Goal: Task Accomplishment & Management: Use online tool/utility

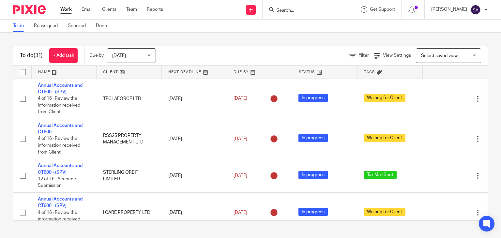
click at [286, 12] on input "Search" at bounding box center [305, 11] width 59 height 6
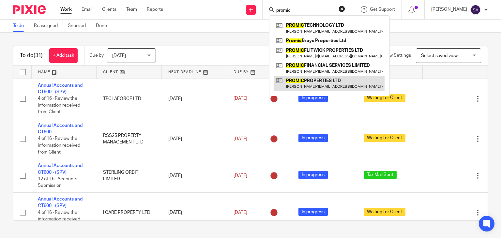
type input "promic"
click at [336, 89] on link at bounding box center [329, 83] width 110 height 15
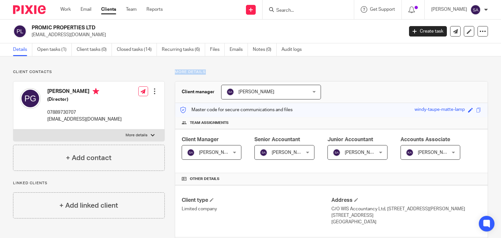
drag, startPoint x: 203, startPoint y: 71, endPoint x: 173, endPoint y: 72, distance: 30.7
click at [157, 82] on div "Pravachan Gupta (Director) 07889730707 pravachangupta@gmail.com Edit contact Cr…" at bounding box center [88, 106] width 151 height 48
click at [54, 53] on link "Open tasks (1)" at bounding box center [54, 49] width 35 height 13
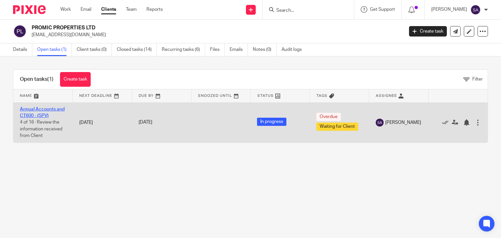
click at [29, 115] on link "Annual Accounts and CT600 - (SPV)" at bounding box center [42, 112] width 45 height 11
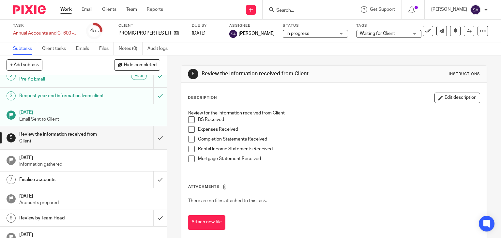
scroll to position [29, 0]
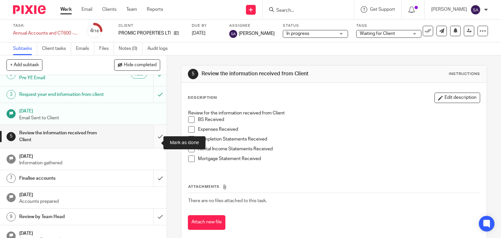
click at [150, 143] on input "submit" at bounding box center [83, 136] width 167 height 23
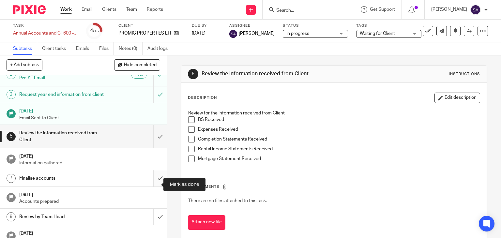
click at [152, 186] on input "submit" at bounding box center [83, 178] width 167 height 16
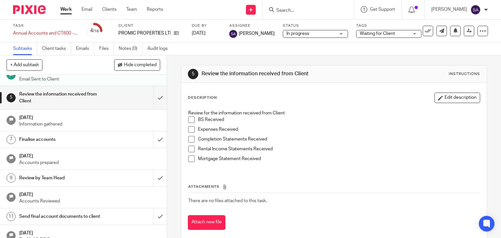
scroll to position [69, 0]
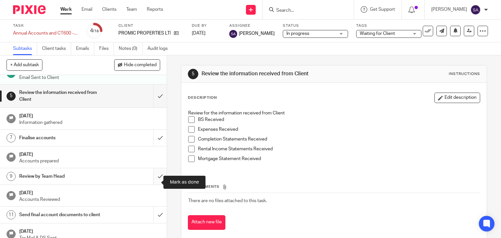
click at [153, 183] on input "submit" at bounding box center [83, 176] width 167 height 16
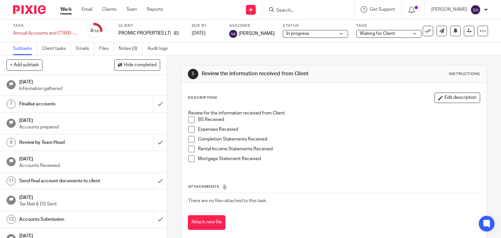
click at [105, 186] on div "Send final account documents to client" at bounding box center [83, 181] width 128 height 10
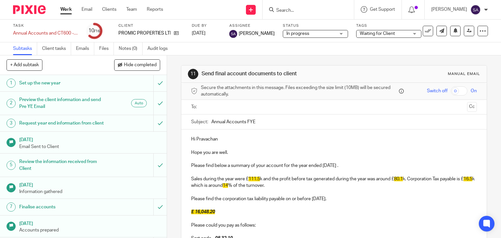
click at [229, 140] on p "Hi Pravachan" at bounding box center [334, 139] width 286 height 7
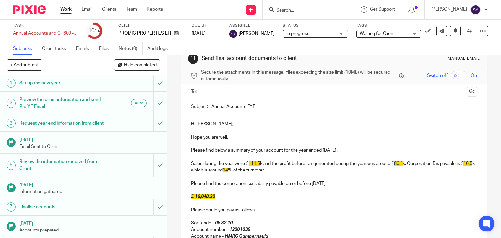
scroll to position [16, 0]
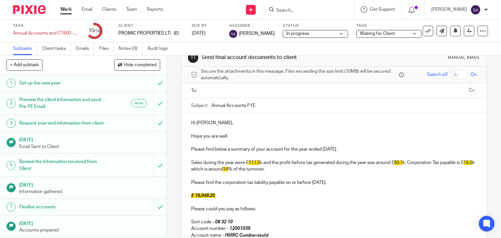
click at [358, 151] on p "Please find below a summary of your account for the year ended [DATE] ." at bounding box center [334, 149] width 286 height 7
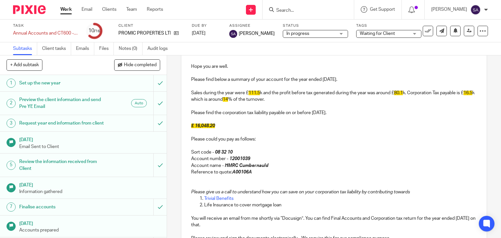
scroll to position [87, 0]
click at [260, 90] on p "Sales during the year were £ 111.5 k and the profit before tax generated during…" at bounding box center [334, 95] width 286 height 13
click at [399, 93] on span "80.1" at bounding box center [398, 92] width 9 height 5
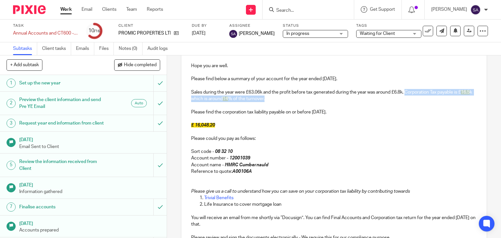
drag, startPoint x: 282, startPoint y: 96, endPoint x: 405, endPoint y: 92, distance: 123.1
click at [405, 92] on p "Sales during the year were £63.06k and the profit before tax generated during t…" at bounding box center [334, 95] width 286 height 13
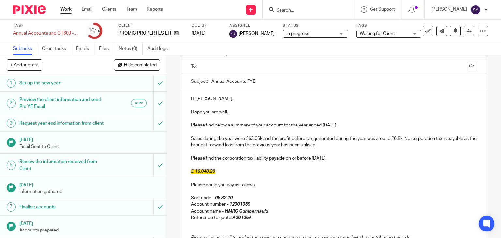
scroll to position [40, 0]
click at [268, 85] on input "Annual Accounts FYE" at bounding box center [344, 82] width 266 height 15
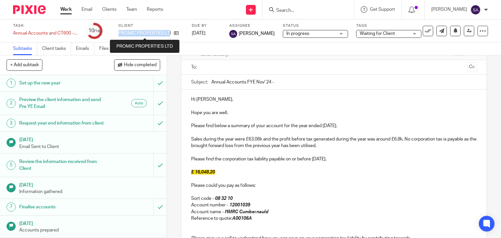
drag, startPoint x: 118, startPoint y: 33, endPoint x: 169, endPoint y: 33, distance: 50.3
click at [169, 33] on p "PROMIC PROPERTIES LTD" at bounding box center [144, 33] width 52 height 7
copy p "PROMIC PROPERTIES LT"
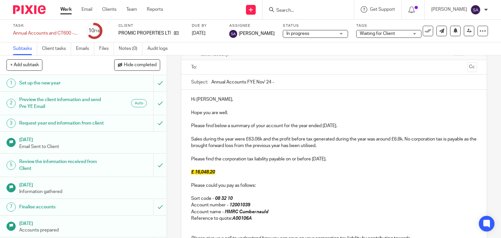
click at [279, 84] on input "Annual Accounts FYE Nov' 24 -" at bounding box center [344, 82] width 266 height 15
paste input "PROMIC PROPERTIES LT"
type input "Annual Accounts FYE Nov' 24 - PROMIC PROPERTIES LTD"
click at [272, 107] on p at bounding box center [334, 106] width 286 height 7
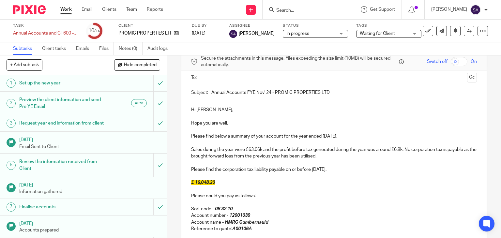
click at [360, 32] on span "Waiting for Client" at bounding box center [377, 33] width 35 height 5
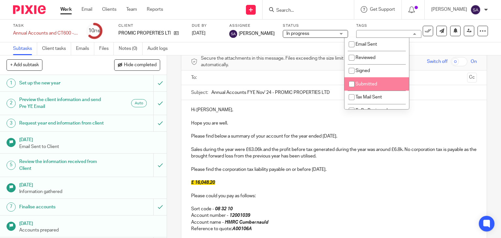
scroll to position [3, 0]
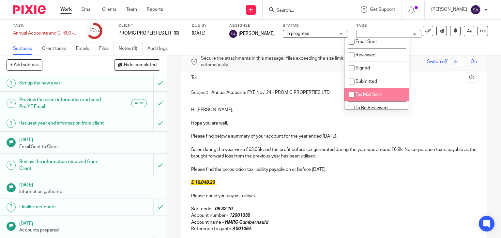
click at [365, 93] on span "Tax Mail Sent" at bounding box center [369, 94] width 26 height 5
checkbox input "true"
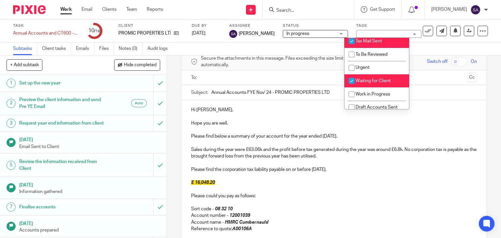
scroll to position [57, 0]
click at [356, 79] on input "checkbox" at bounding box center [352, 80] width 12 height 12
checkbox input "false"
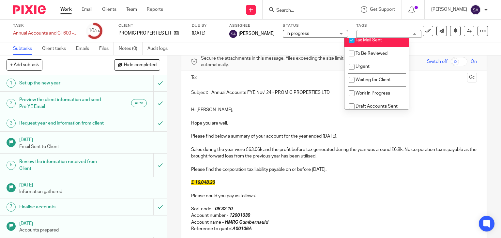
click at [291, 135] on p "Please find below a summary of your account for the year ended [DATE]." at bounding box center [334, 136] width 286 height 7
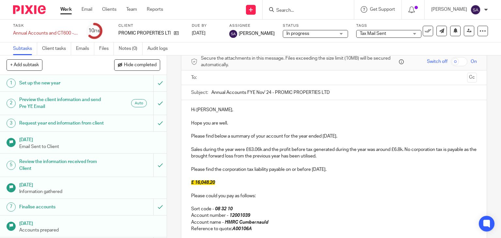
scroll to position [22, 0]
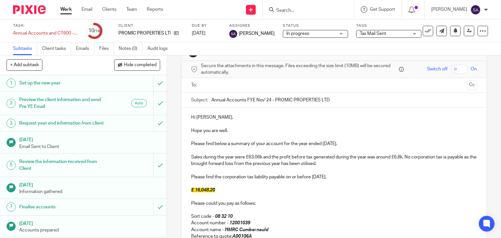
click at [206, 85] on input "text" at bounding box center [333, 86] width 261 height 8
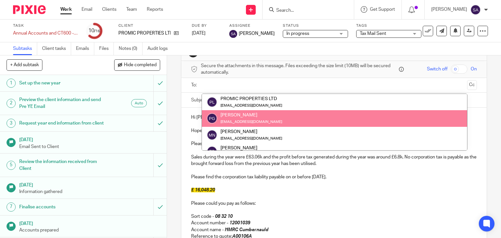
click at [258, 192] on p "£ 16,048.20" at bounding box center [334, 190] width 286 height 7
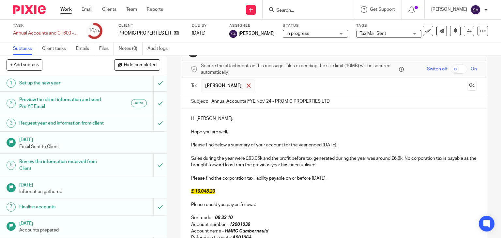
click at [247, 85] on span at bounding box center [249, 86] width 4 height 4
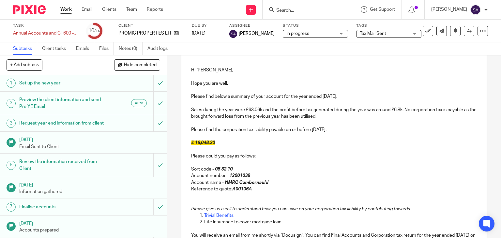
scroll to position [71, 0]
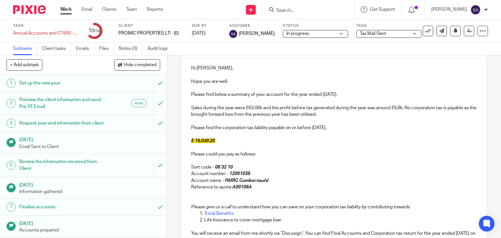
click at [320, 129] on p "Please find the corporation tax liability payable on or before [DATE]." at bounding box center [334, 128] width 286 height 7
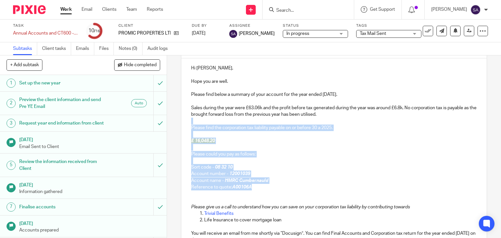
drag, startPoint x: 251, startPoint y: 187, endPoint x: 184, endPoint y: 119, distance: 95.3
click at [184, 119] on div "Hi [PERSON_NAME], Hope you are well. Please find below a summary of your accoun…" at bounding box center [334, 166] width 306 height 216
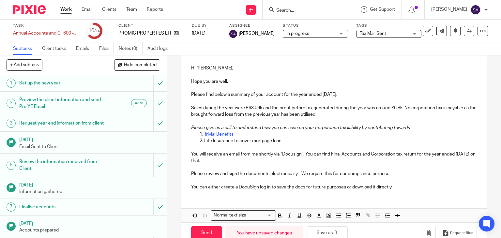
click at [339, 114] on p "Sales during the year were £63.06k and the profit before tax generated during t…" at bounding box center [334, 111] width 286 height 13
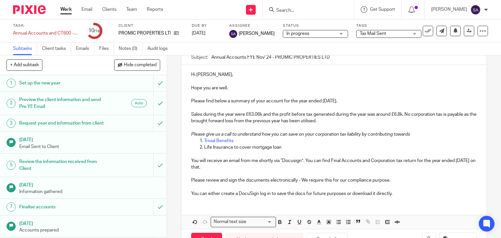
scroll to position [65, 0]
click at [295, 163] on p "You will receive an email from me shortly via “Docusign”. You can find Final Ac…" at bounding box center [334, 163] width 286 height 13
click at [247, 169] on p "You will receive an email from me shortly via “DocuSign”. You can find Final Ac…" at bounding box center [334, 163] width 286 height 13
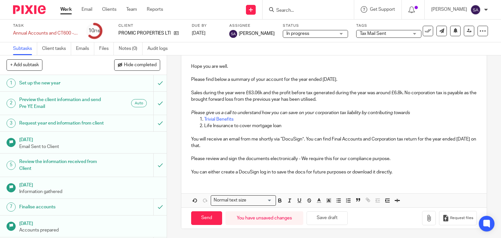
scroll to position [21, 0]
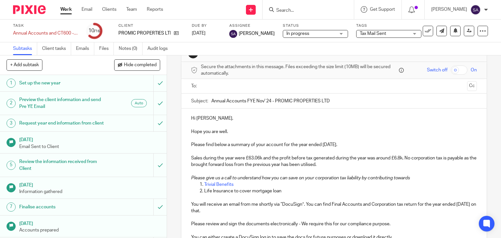
click at [216, 86] on input "text" at bounding box center [333, 87] width 261 height 8
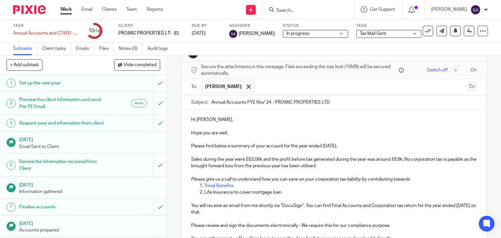
click at [467, 86] on button "Cc" at bounding box center [472, 87] width 10 height 10
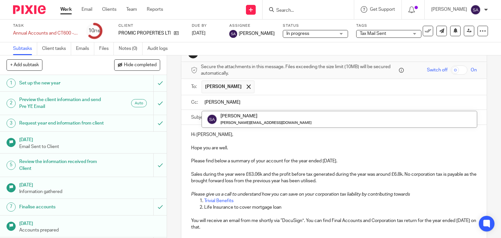
type input "[PERSON_NAME]"
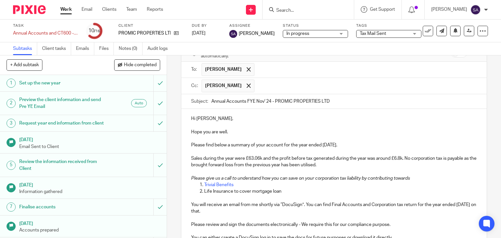
scroll to position [103, 0]
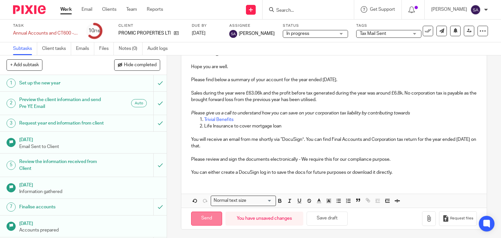
click at [209, 220] on input "Send" at bounding box center [206, 219] width 31 height 14
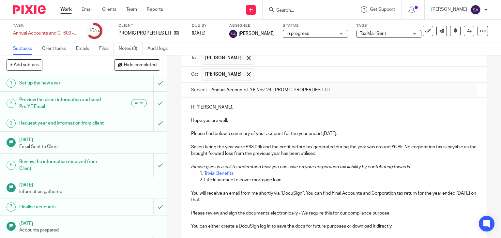
scroll to position [38, 0]
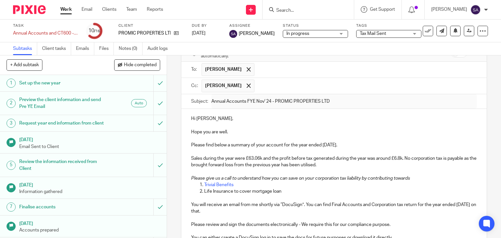
type input "Sent"
